Goal: Task Accomplishment & Management: Manage account settings

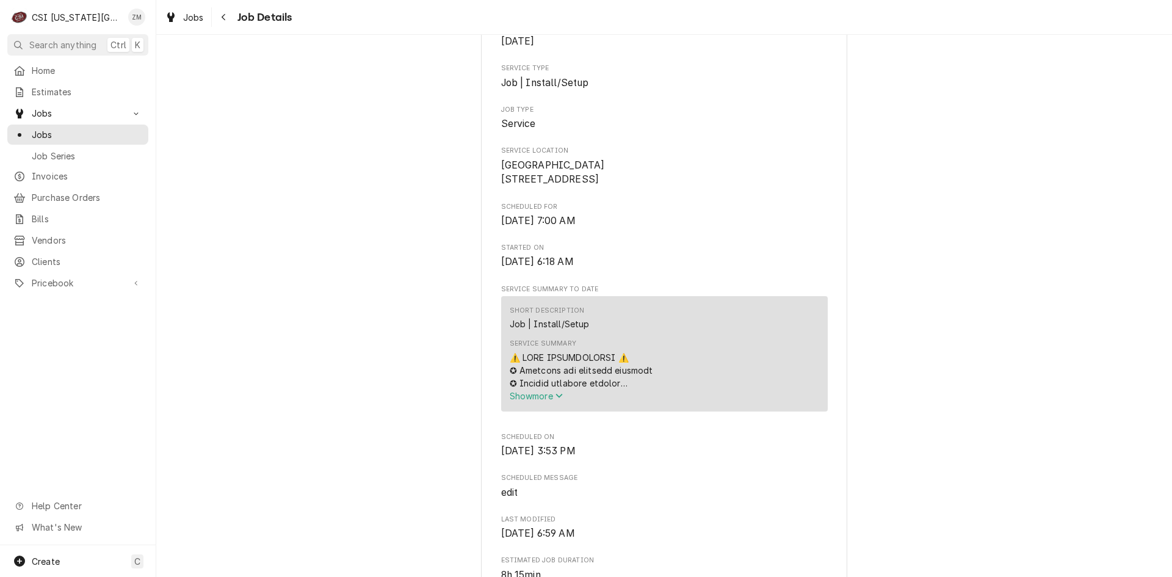
scroll to position [488, 0]
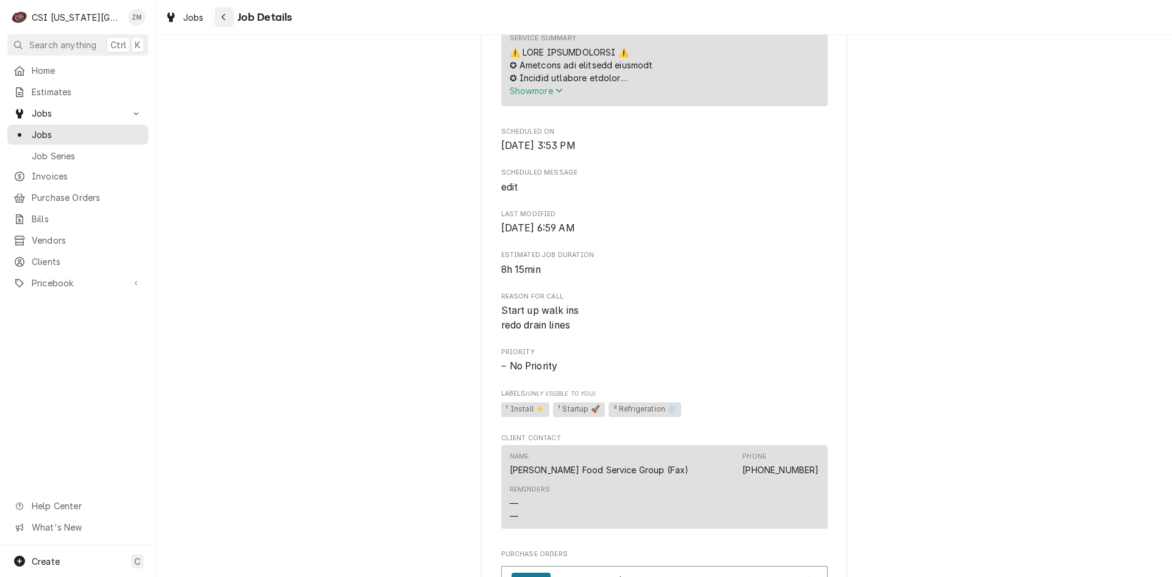
click at [224, 21] on icon "Navigate back" at bounding box center [223, 17] width 5 height 9
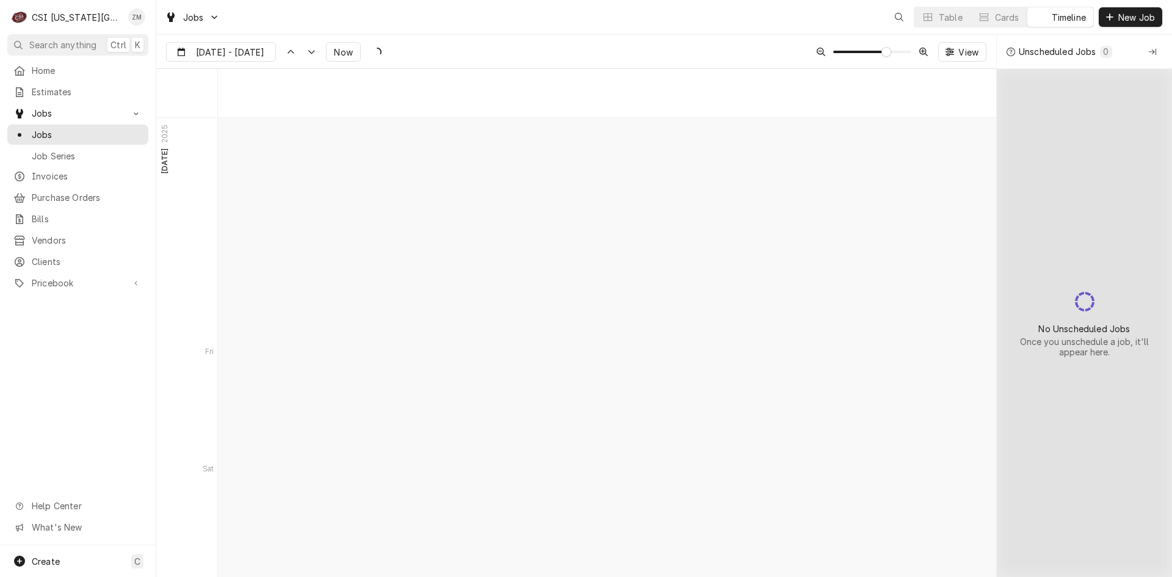
scroll to position [8155, 0]
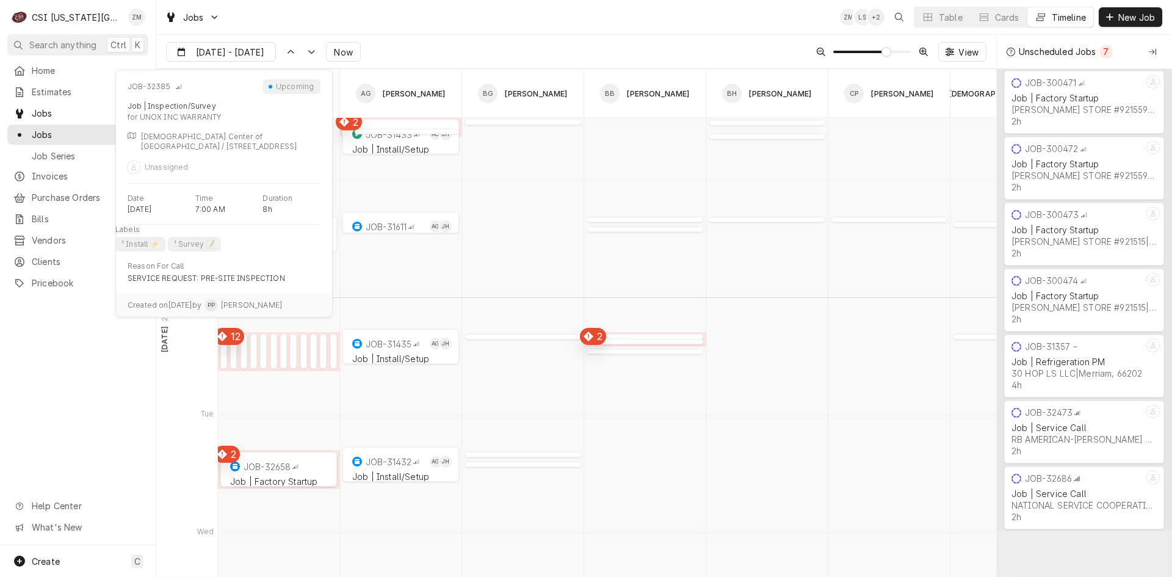
click at [223, 356] on div "JOB-32394 Job | Inspection/Survey RATIONAL [GEOGRAPHIC_DATA] WARRANTY | [GEOGRA…" at bounding box center [227, 351] width 15 height 35
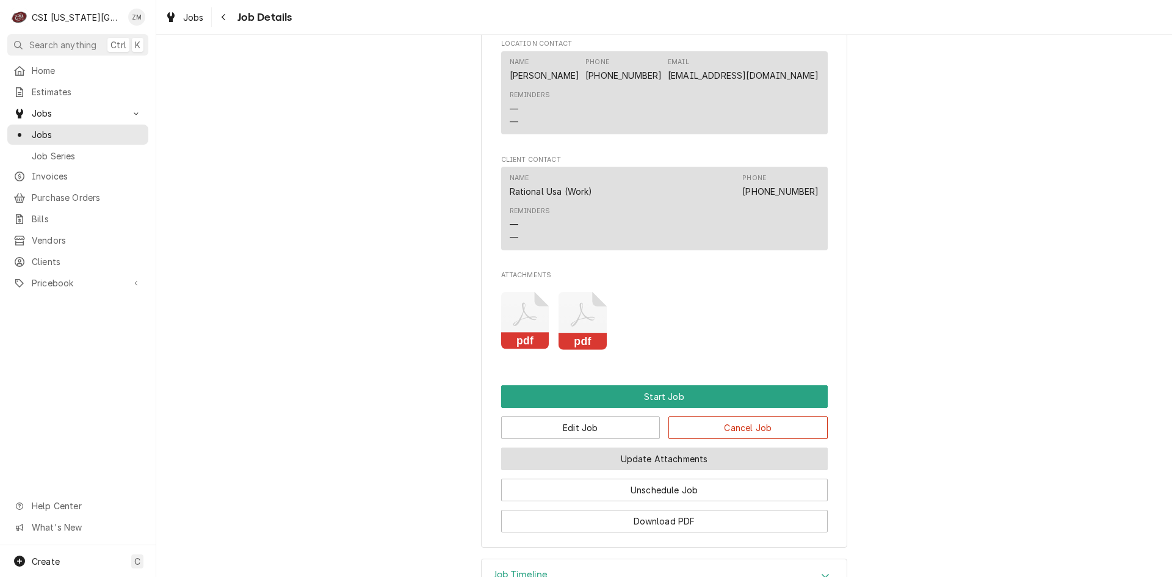
scroll to position [1219, 0]
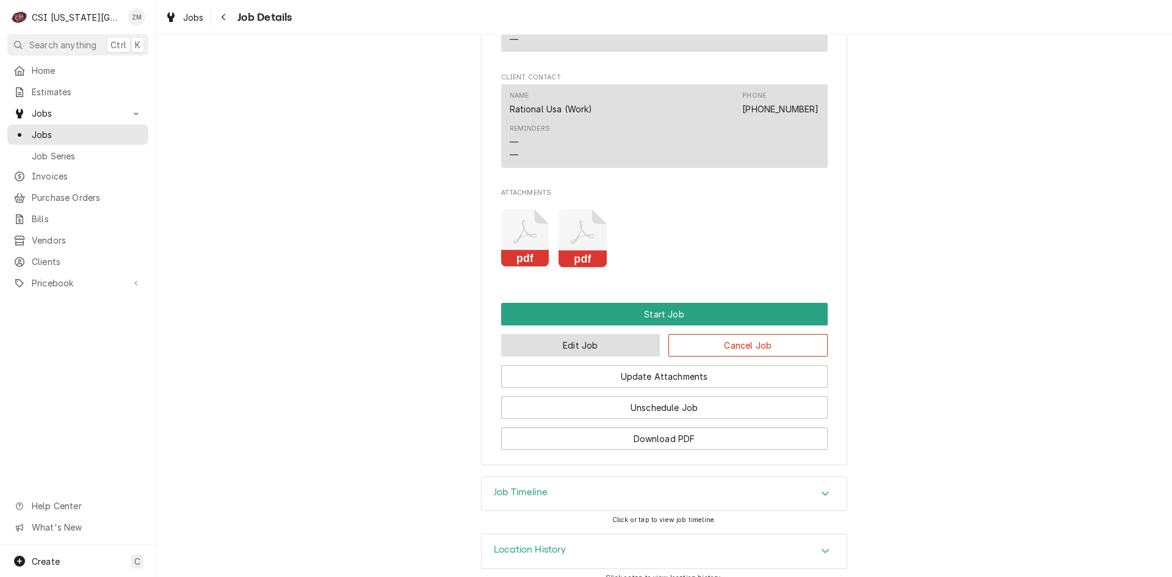
click at [580, 334] on button "Edit Job" at bounding box center [580, 345] width 159 height 23
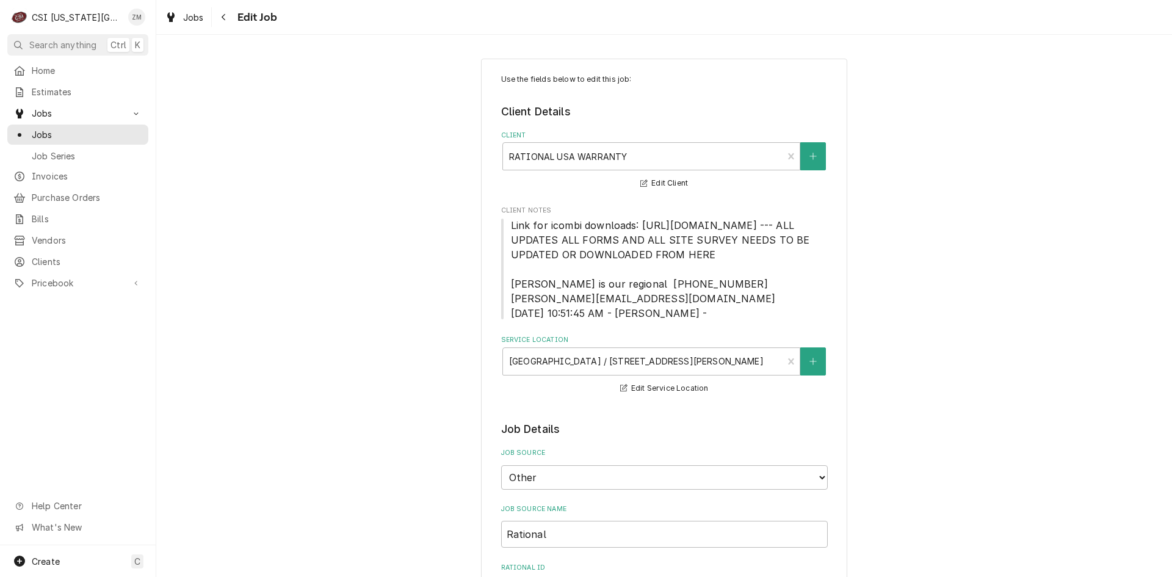
type textarea "x"
